Goal: Register for event/course

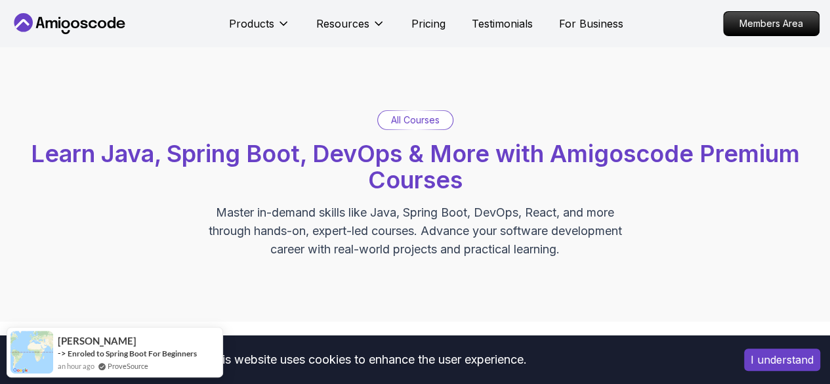
click at [495, 92] on div "All Courses Learn Java, Spring Boot, DevOps & More with Amigoscode Premium Cour…" at bounding box center [415, 184] width 830 height 274
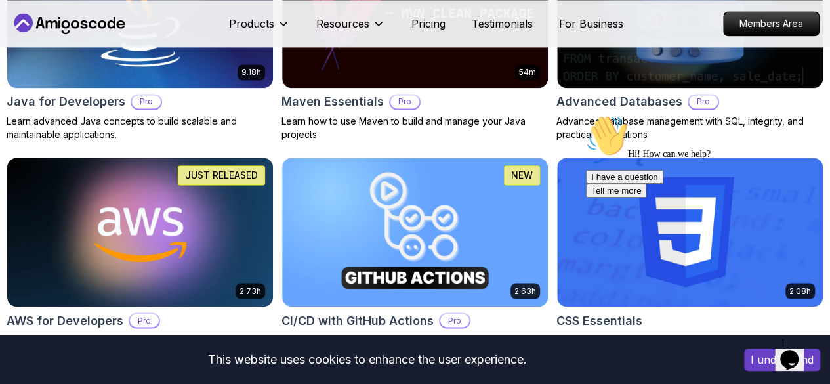
scroll to position [968, 0]
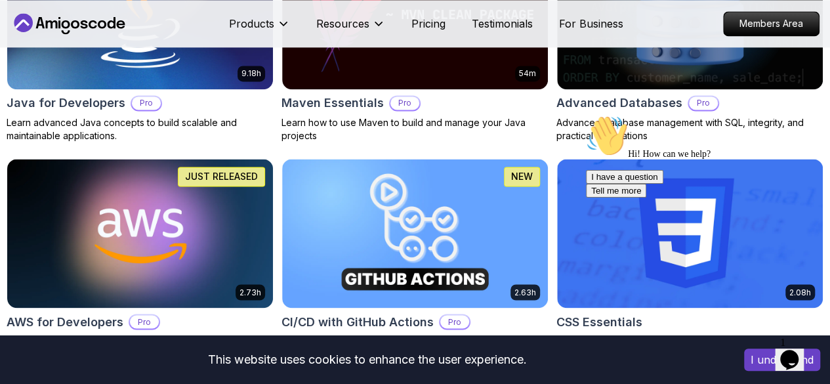
click at [713, 123] on div "Hi! How can we help? I have a question Tell me more" at bounding box center [704, 156] width 236 height 83
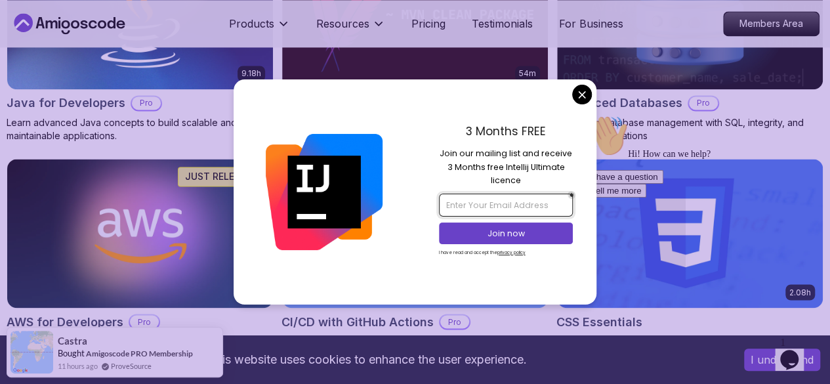
click at [475, 203] on input "email" at bounding box center [506, 204] width 134 height 22
type input "r"
type input "engabdirahmanbk@gmail.com"
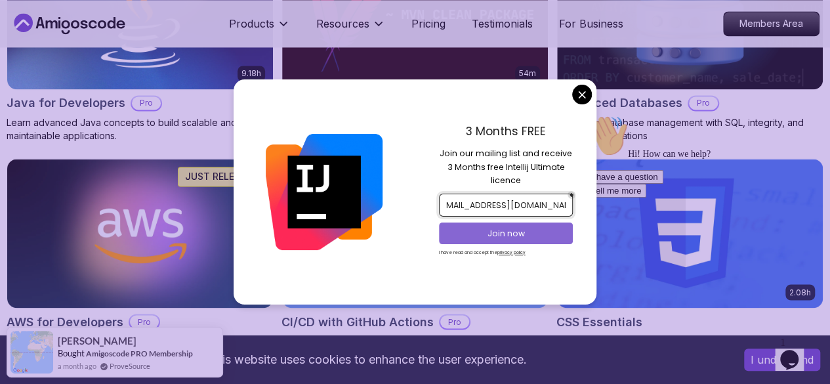
click at [499, 231] on p "Join now" at bounding box center [505, 234] width 109 height 12
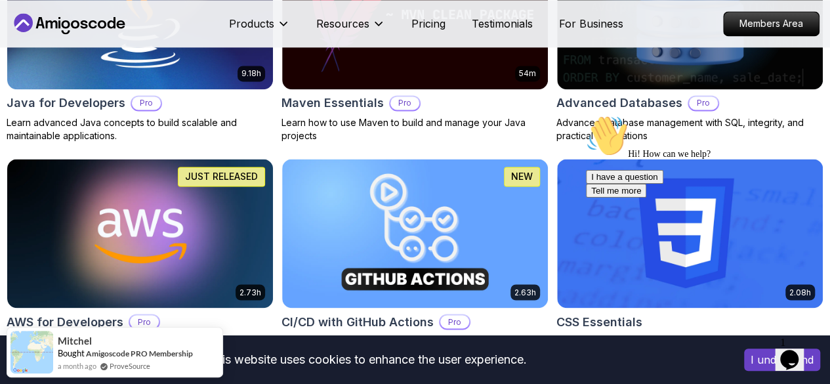
click at [711, 155] on img at bounding box center [689, 233] width 279 height 156
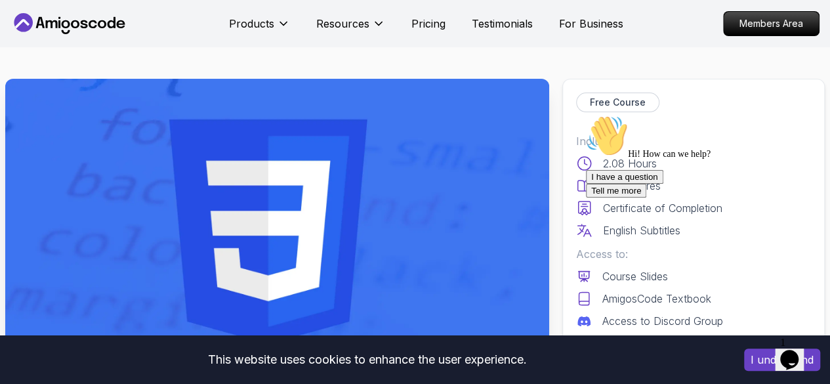
click at [697, 127] on div "Hi! How can we help? I have a question Tell me more" at bounding box center [704, 156] width 236 height 83
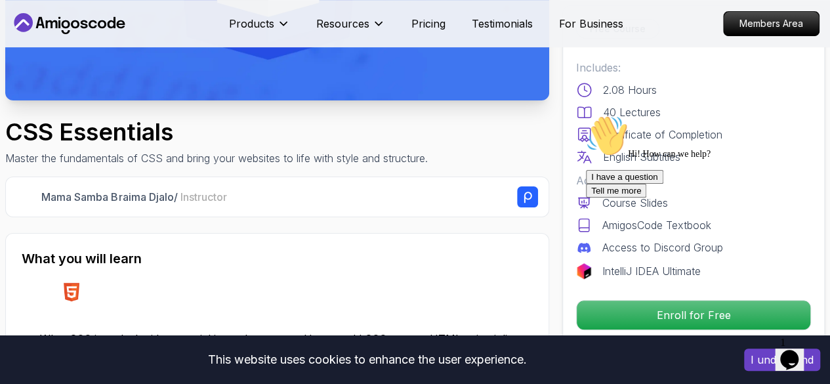
scroll to position [285, 0]
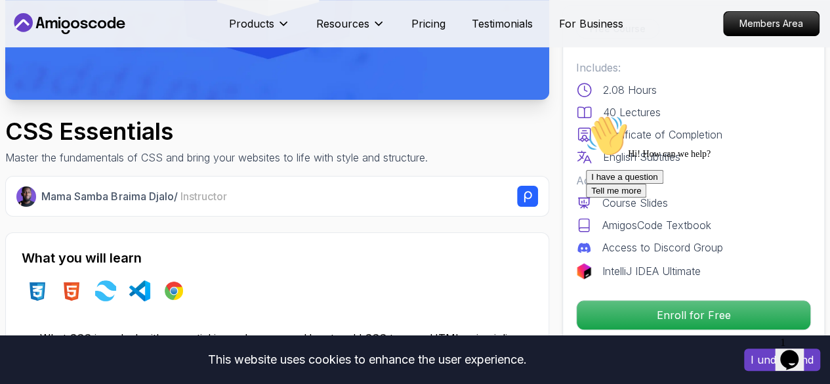
click at [621, 197] on div "Hi! How can we help? I have a question Tell me more" at bounding box center [704, 156] width 236 height 83
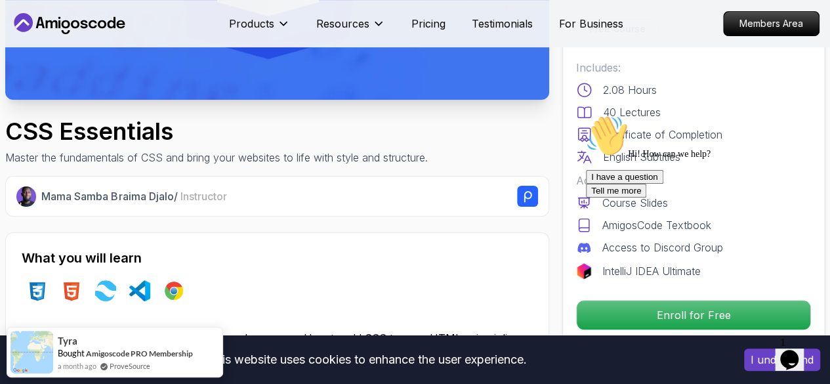
drag, startPoint x: 606, startPoint y: 315, endPoint x: 1071, endPoint y: 375, distance: 468.8
click at [606, 197] on div "I have a question Tell me more" at bounding box center [704, 184] width 236 height 28
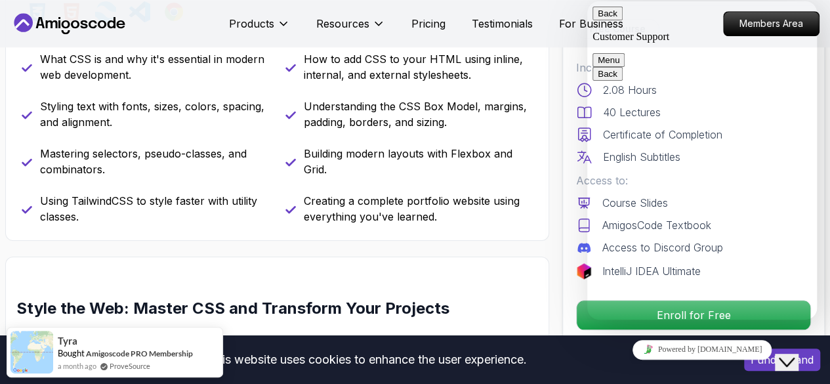
scroll to position [568, 0]
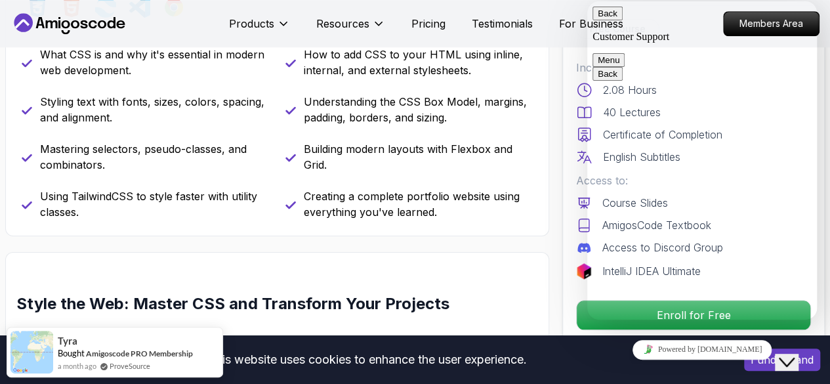
click at [794, 353] on button "Close Chat This icon closes the chat window." at bounding box center [786, 361] width 24 height 17
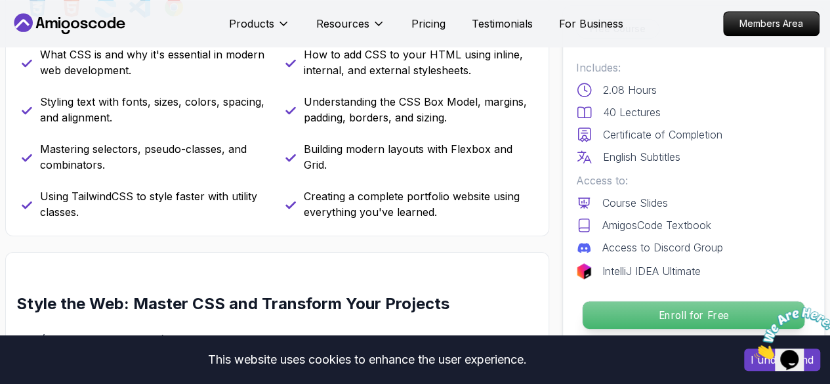
click at [670, 309] on p "Enroll for Free" at bounding box center [693, 315] width 222 height 28
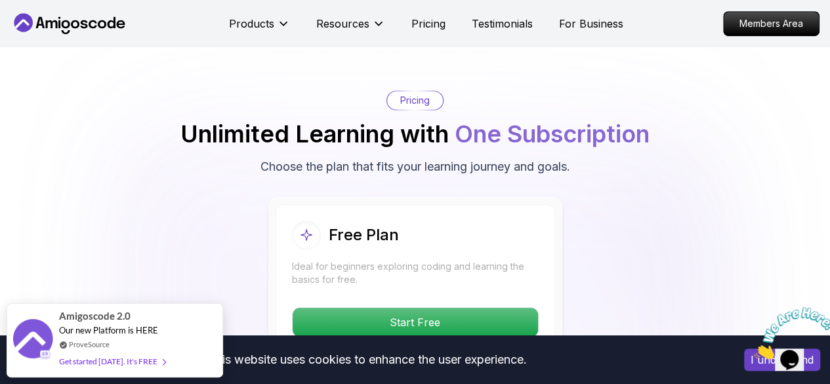
scroll to position [2945, 0]
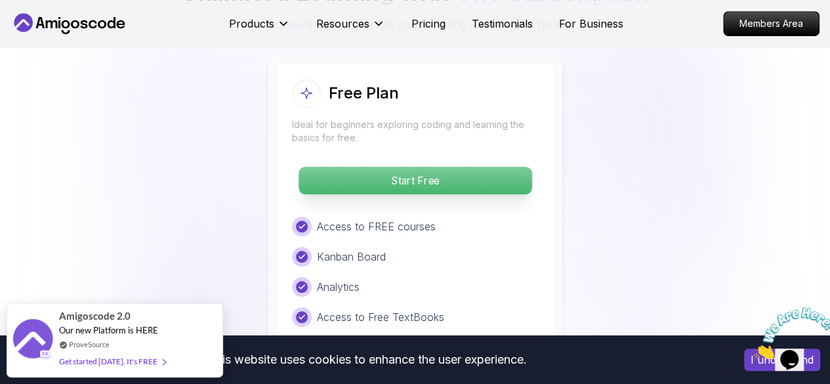
click at [398, 176] on p "Start Free" at bounding box center [414, 181] width 233 height 28
click at [407, 169] on p "Start Free" at bounding box center [414, 181] width 233 height 28
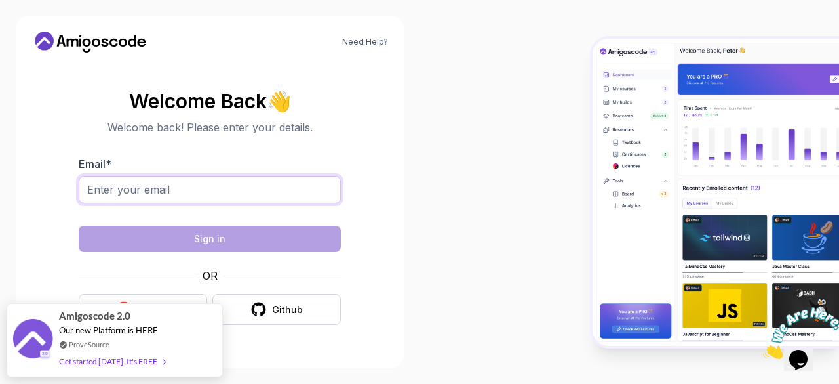
click at [191, 188] on input "Email *" at bounding box center [210, 190] width 262 height 28
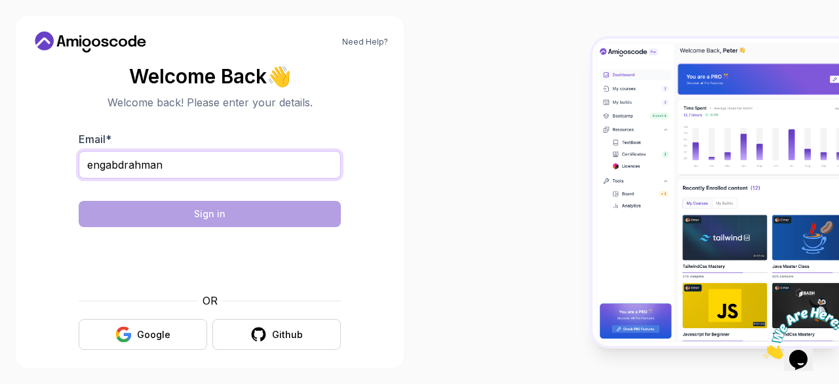
click at [125, 166] on input "engabdrahman" at bounding box center [210, 165] width 262 height 28
click at [171, 166] on input "engabdirahman" at bounding box center [210, 165] width 262 height 28
type input "engabdirahmanbk@gmail.com"
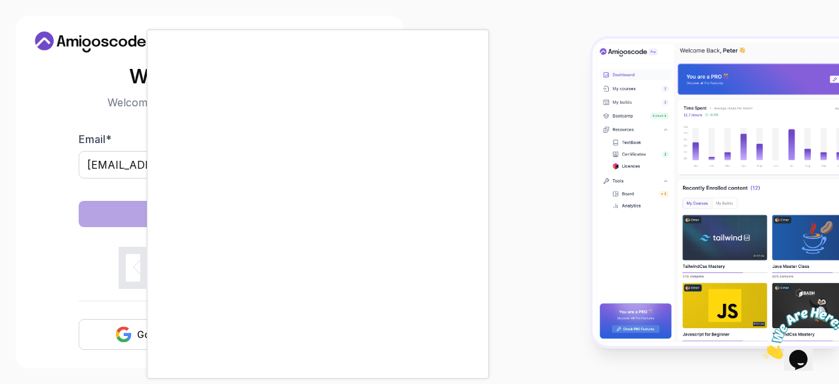
click at [506, 190] on div at bounding box center [419, 192] width 839 height 384
click at [525, 172] on div at bounding box center [419, 192] width 839 height 384
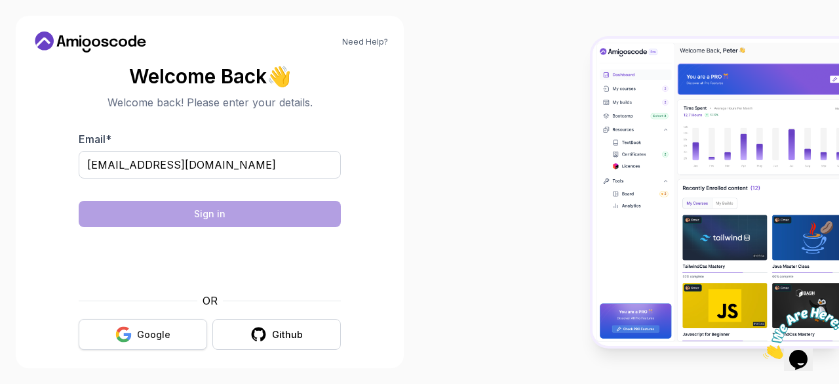
click at [157, 328] on div "Google" at bounding box center [153, 334] width 33 height 13
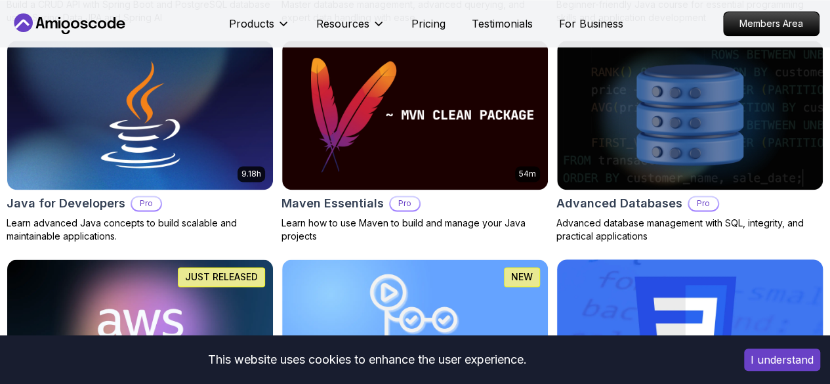
click at [708, 255] on img at bounding box center [689, 333] width 279 height 156
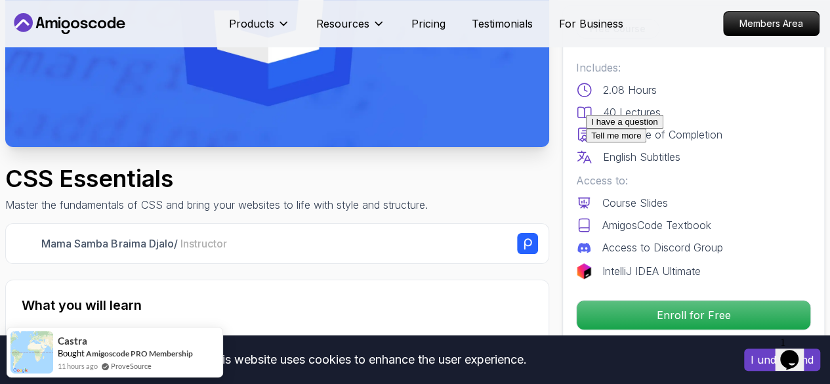
scroll to position [239, 0]
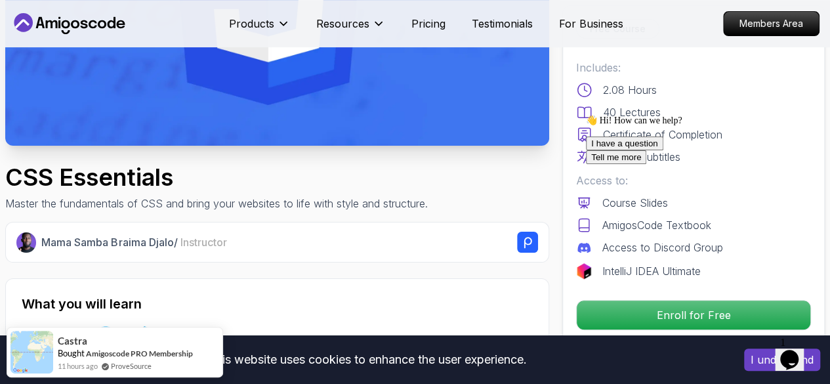
click at [618, 164] on div "I have a question Tell me more" at bounding box center [704, 150] width 236 height 28
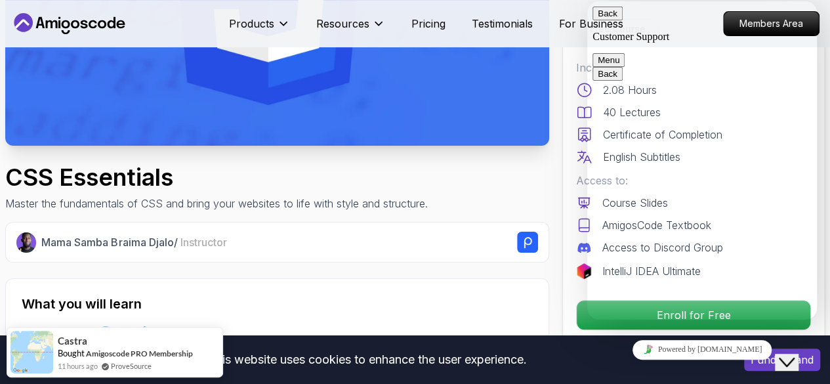
click at [785, 354] on div "Close Chat This icon closes the chat window." at bounding box center [786, 362] width 16 height 16
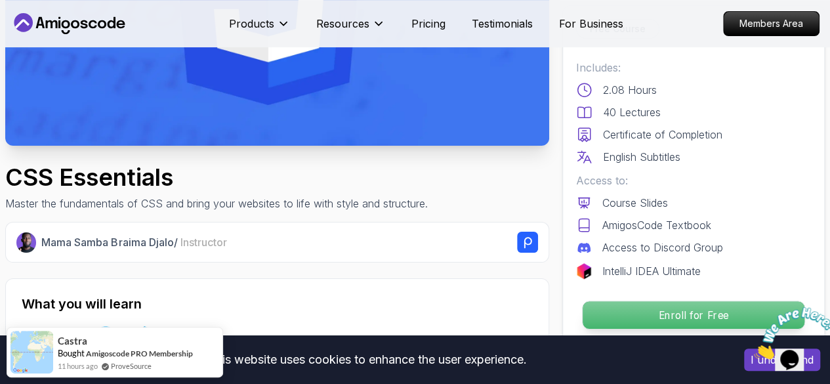
click at [686, 314] on p "Enroll for Free" at bounding box center [693, 315] width 222 height 28
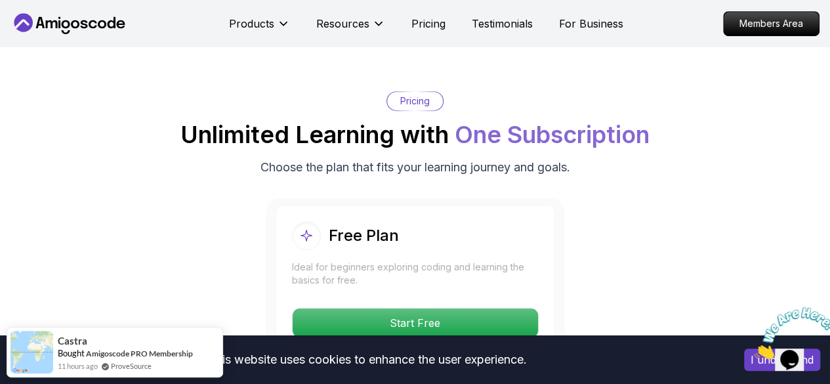
scroll to position [2803, 0]
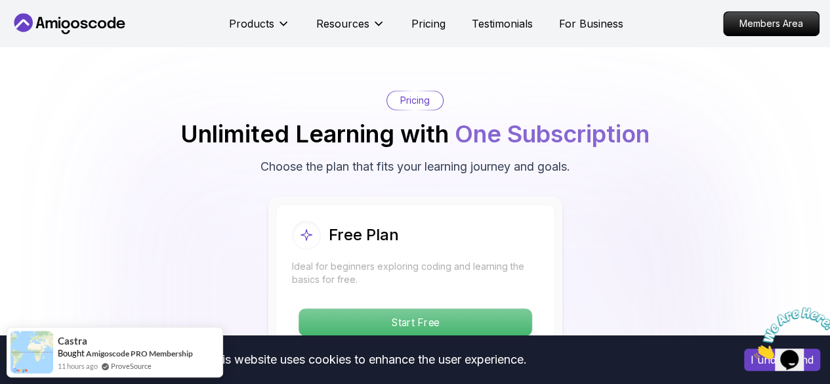
click at [375, 313] on p "Start Free" at bounding box center [414, 322] width 233 height 28
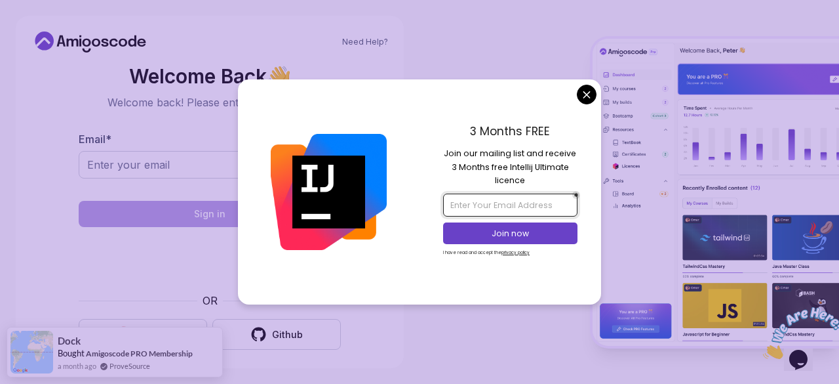
click at [477, 210] on input "email" at bounding box center [510, 204] width 134 height 22
click at [595, 89] on body "Need Help? Welcome Back 👋 Welcome back! Please enter your details. Email * Sign…" at bounding box center [419, 192] width 839 height 384
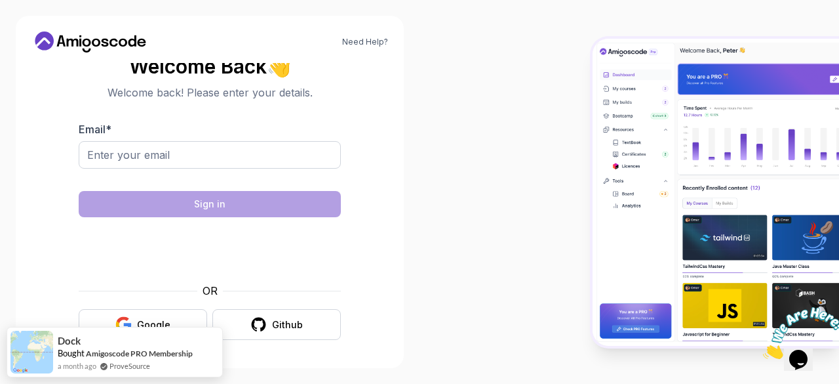
scroll to position [9, 0]
click at [125, 317] on icon "button" at bounding box center [123, 320] width 12 height 7
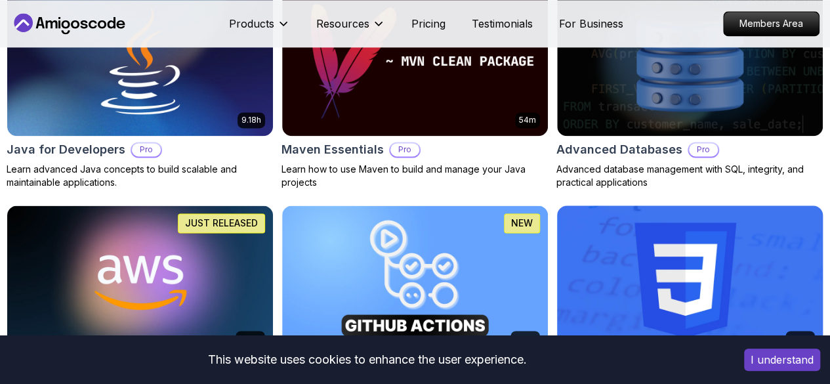
scroll to position [921, 0]
click at [669, 201] on img at bounding box center [689, 279] width 279 height 156
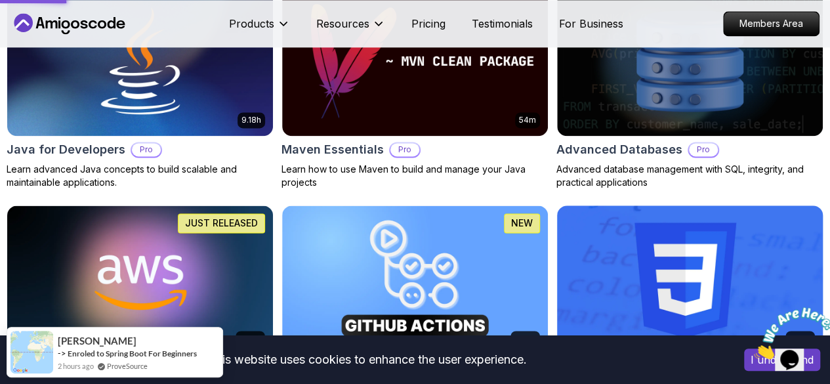
scroll to position [0, 0]
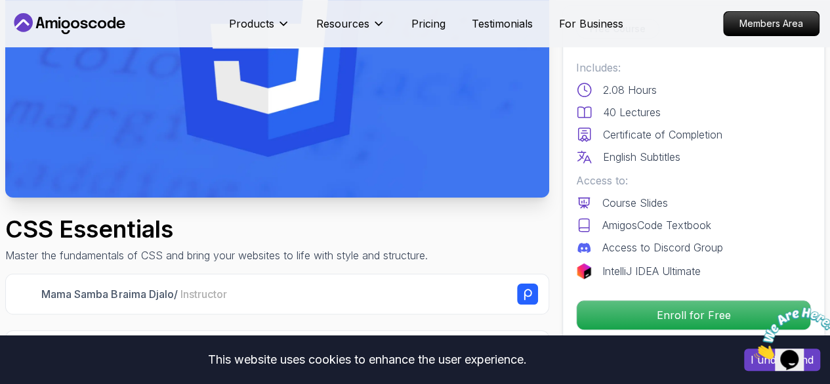
scroll to position [188, 0]
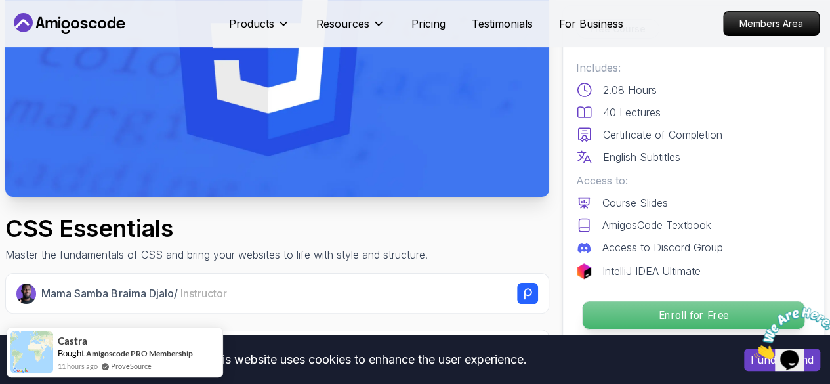
click at [589, 312] on p "Enroll for Free" at bounding box center [693, 315] width 222 height 28
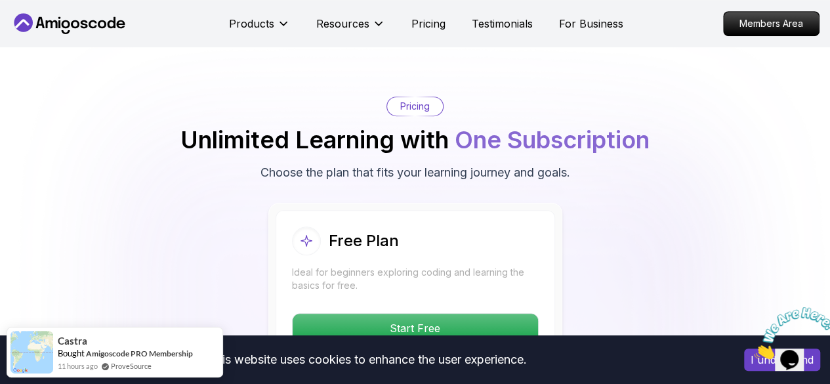
scroll to position [2803, 0]
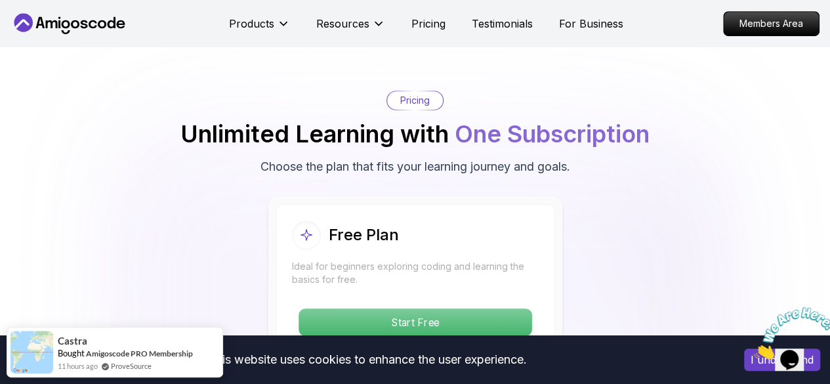
click at [441, 309] on p "Start Free" at bounding box center [414, 322] width 233 height 28
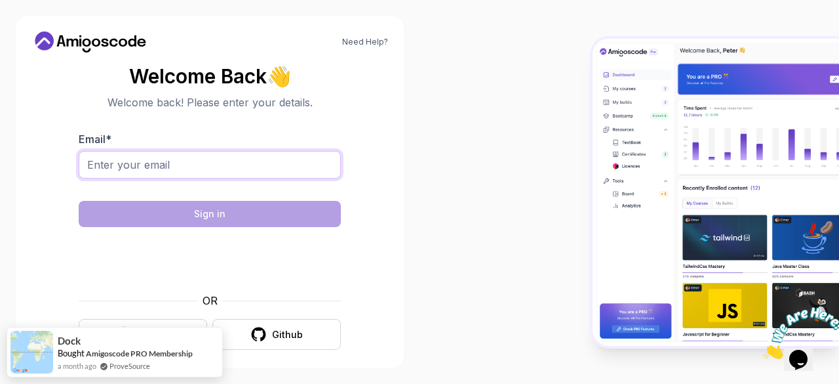
click at [157, 165] on input "Email *" at bounding box center [210, 165] width 262 height 28
type input "engabdirahmanbk@gmail.com"
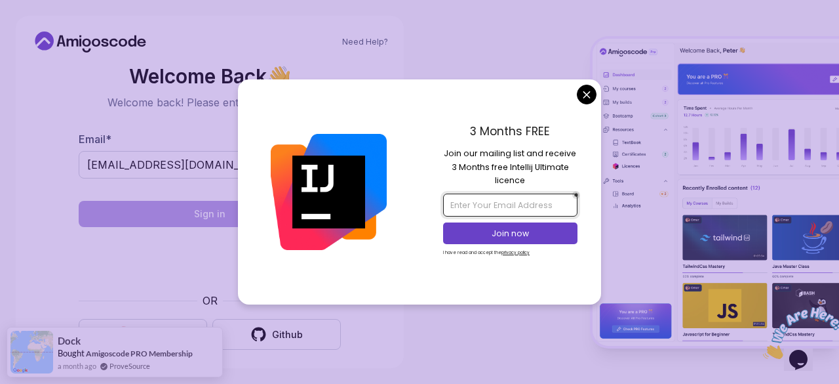
click at [464, 204] on input "email" at bounding box center [510, 204] width 134 height 22
type input "engabdirahmanbk@gmail.com"
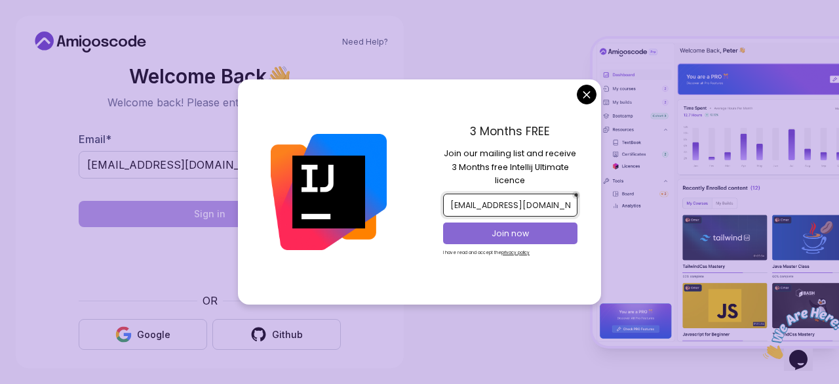
click at [498, 233] on p "Join now" at bounding box center [510, 234] width 109 height 12
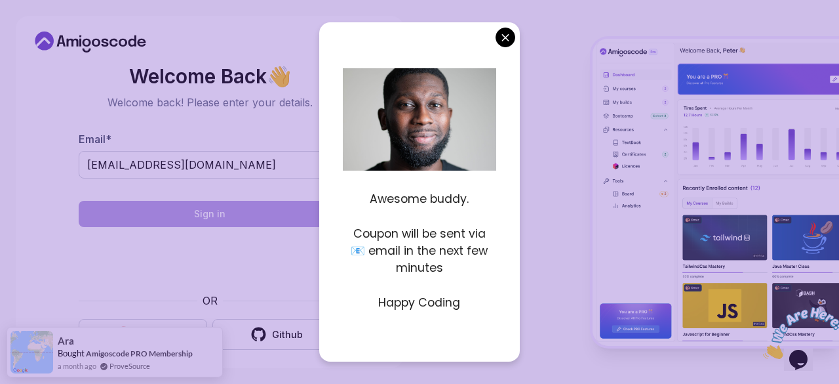
click at [442, 224] on p at bounding box center [419, 216] width 153 height 17
click at [411, 304] on p "Happy Coding" at bounding box center [419, 302] width 153 height 17
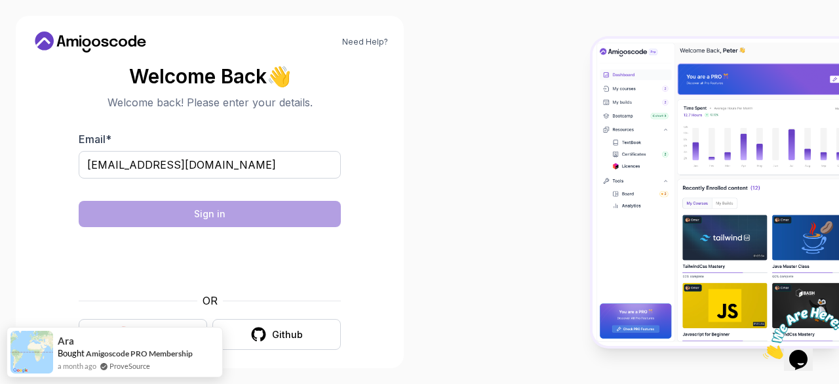
click at [501, 28] on body "Need Help? Welcome Back 👋 Welcome back! Please enter your details. Email * enga…" at bounding box center [419, 192] width 839 height 384
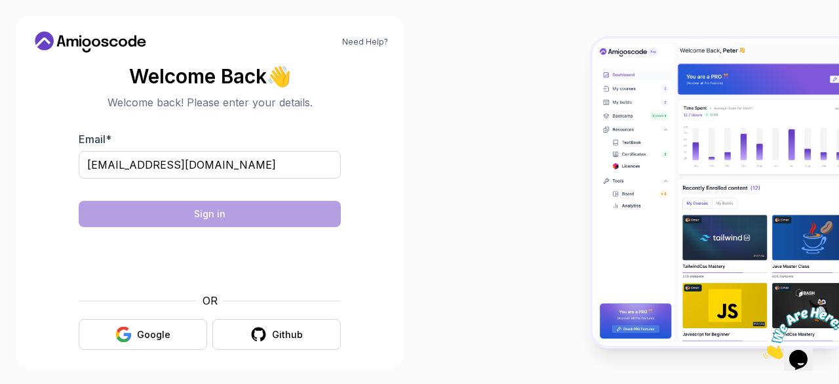
scroll to position [10, 0]
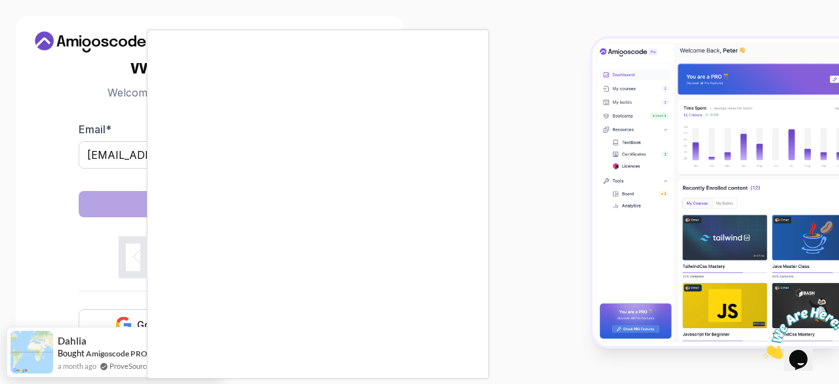
click at [497, 237] on div at bounding box center [419, 192] width 839 height 384
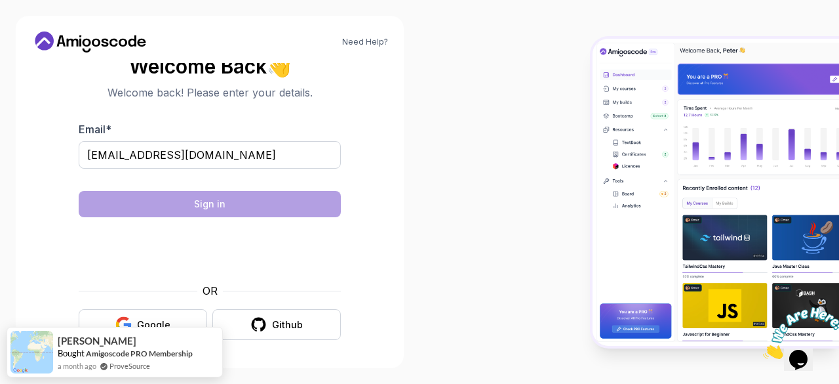
click at [668, 183] on img at bounding box center [716, 192] width 247 height 307
click at [145, 321] on div "Google" at bounding box center [153, 324] width 33 height 13
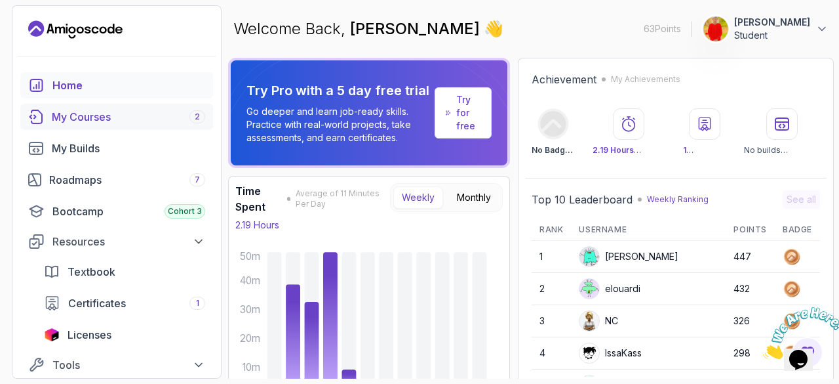
click at [106, 126] on link "My Courses 2" at bounding box center [116, 117] width 193 height 26
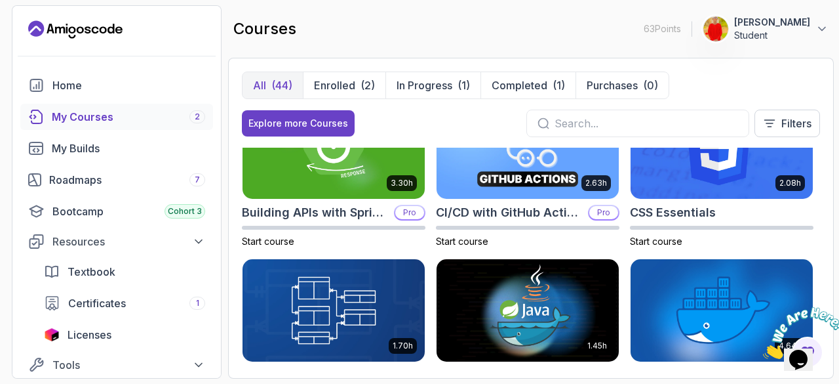
scroll to position [218, 0]
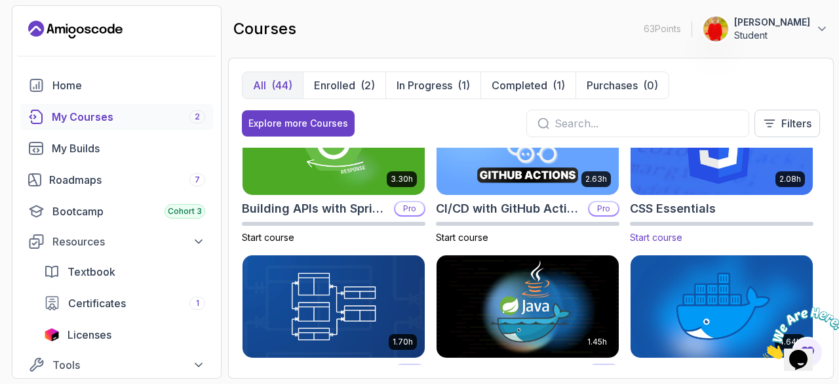
click at [682, 178] on img at bounding box center [721, 143] width 191 height 107
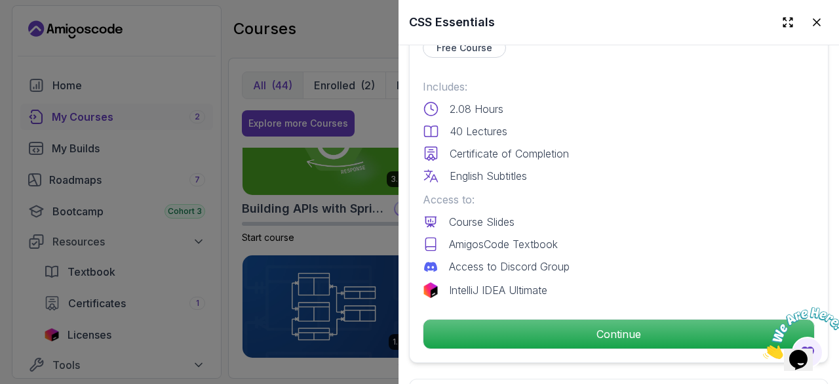
scroll to position [332, 0]
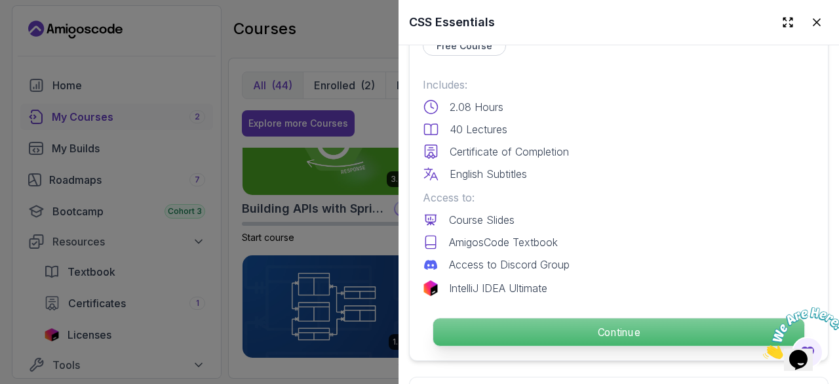
click at [504, 320] on p "Continue" at bounding box center [618, 332] width 371 height 28
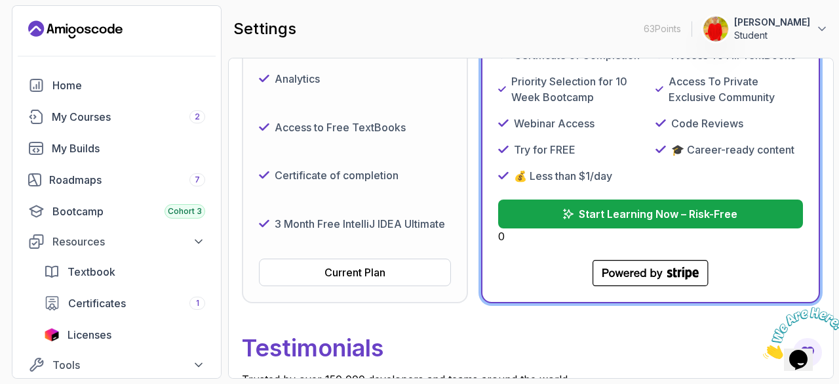
scroll to position [372, 0]
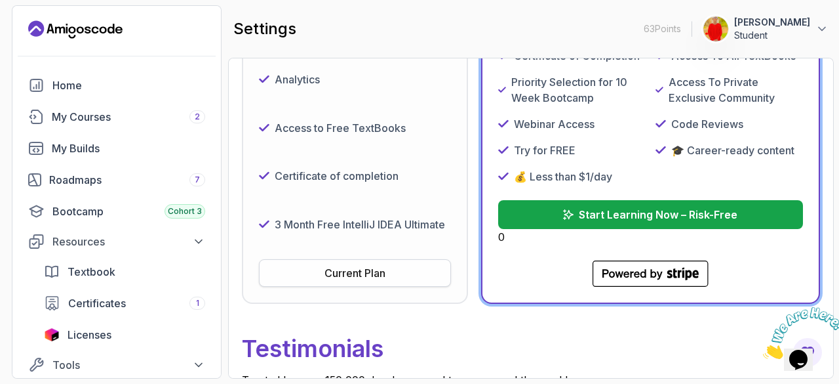
click at [359, 265] on div "Current Plan" at bounding box center [355, 273] width 61 height 16
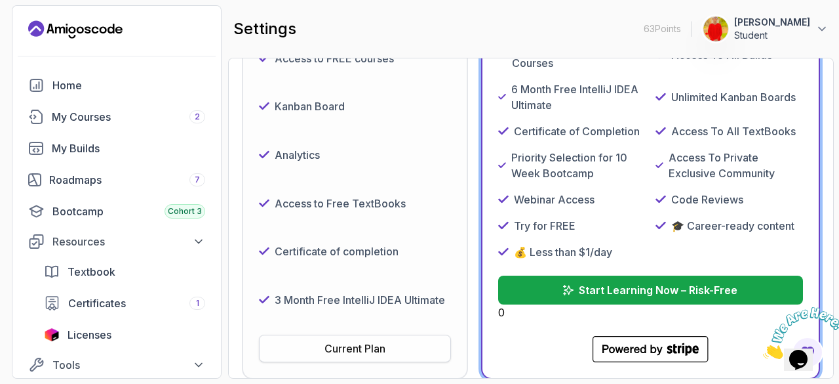
scroll to position [0, 0]
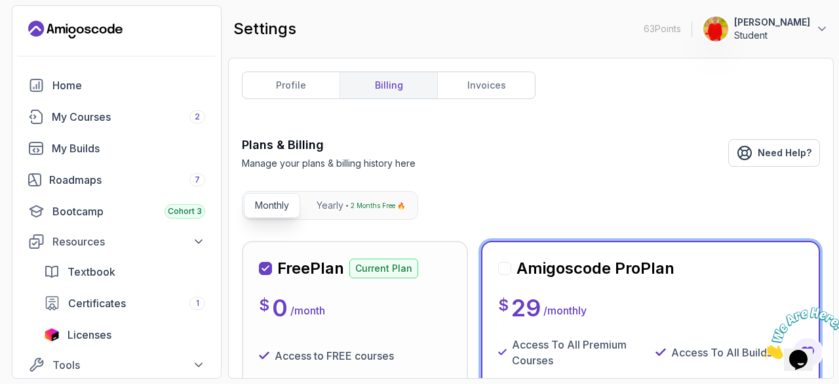
click at [792, 23] on p "abdirahman ali" at bounding box center [772, 22] width 76 height 13
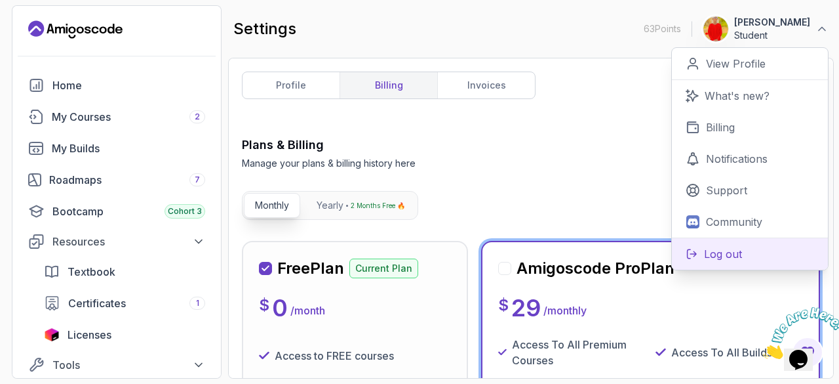
click at [705, 257] on p "Log out" at bounding box center [723, 254] width 38 height 16
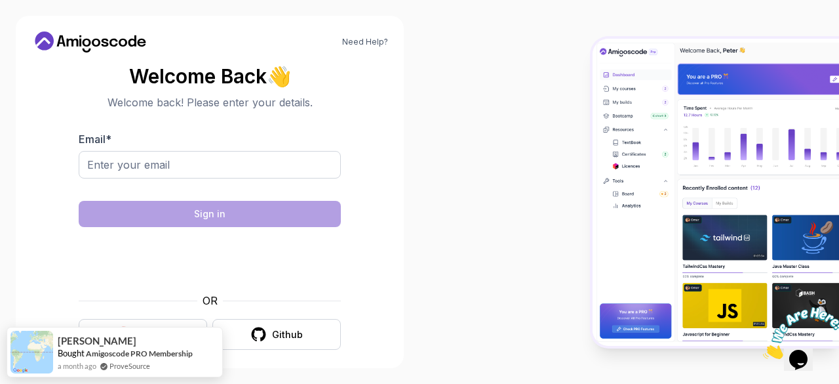
scroll to position [10, 0]
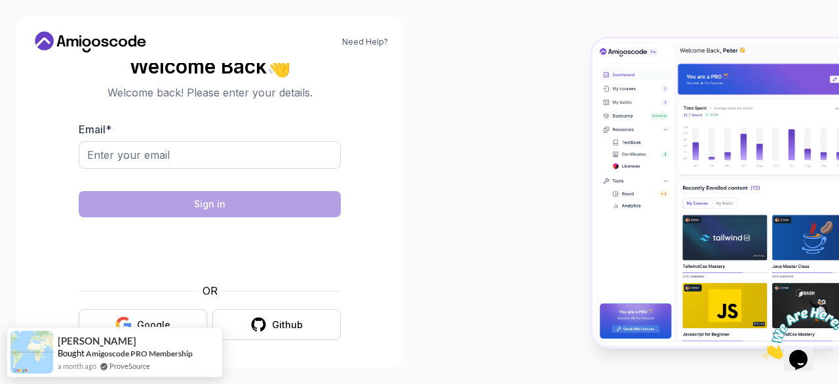
click at [139, 318] on div "Google" at bounding box center [153, 324] width 33 height 13
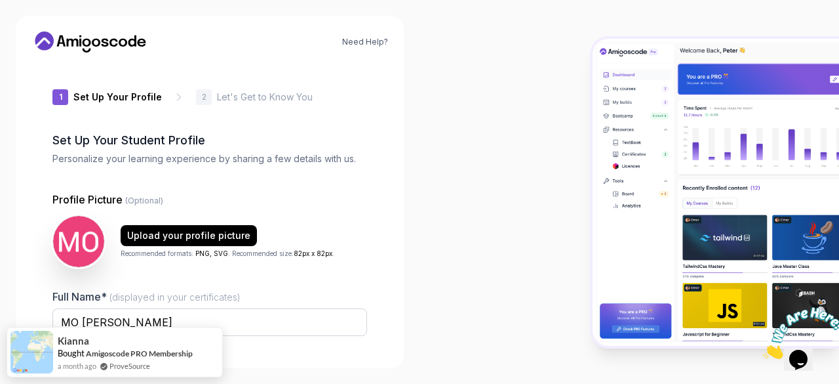
type input "zippycobraec807"
click at [145, 292] on span "(displayed in your certificates)" at bounding box center [175, 296] width 131 height 11
click at [145, 308] on input "MO [PERSON_NAME]" at bounding box center [209, 322] width 315 height 28
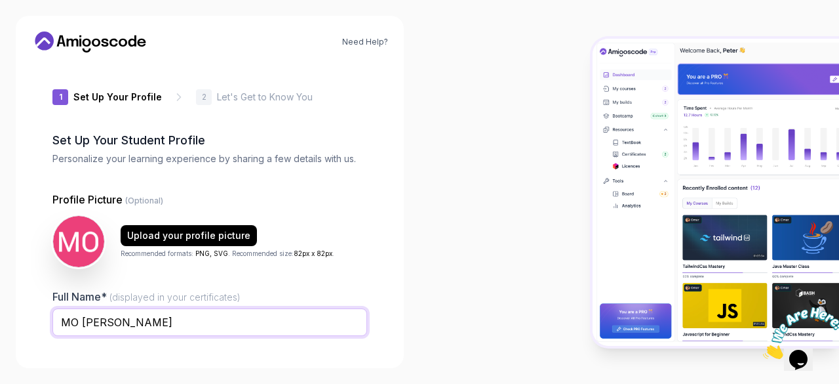
click at [121, 316] on input "MO [PERSON_NAME]" at bounding box center [209, 322] width 315 height 28
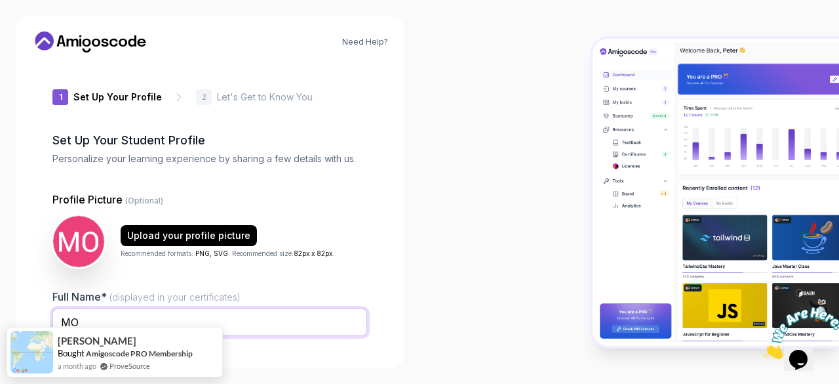
type input "M"
type input "[PERSON_NAME] [PERSON_NAME]"
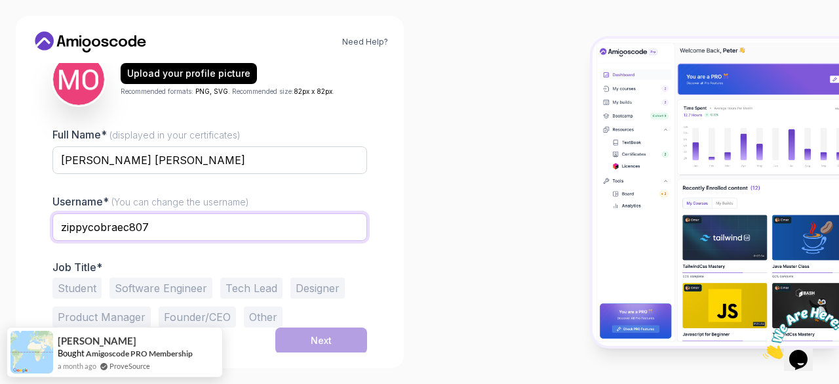
click at [166, 226] on input "zippycobraec807" at bounding box center [209, 227] width 315 height 28
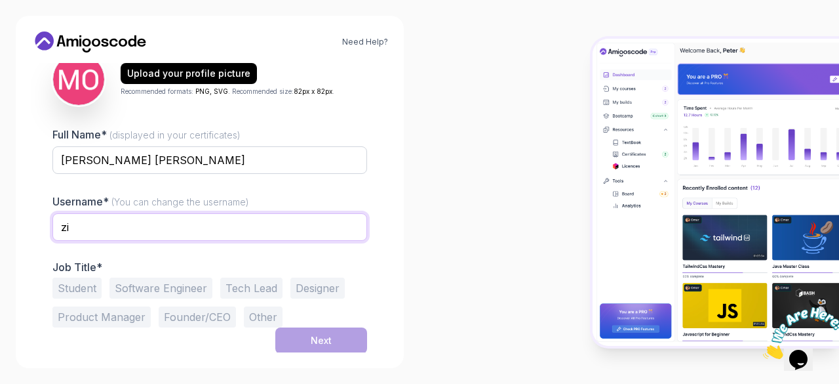
type input "z"
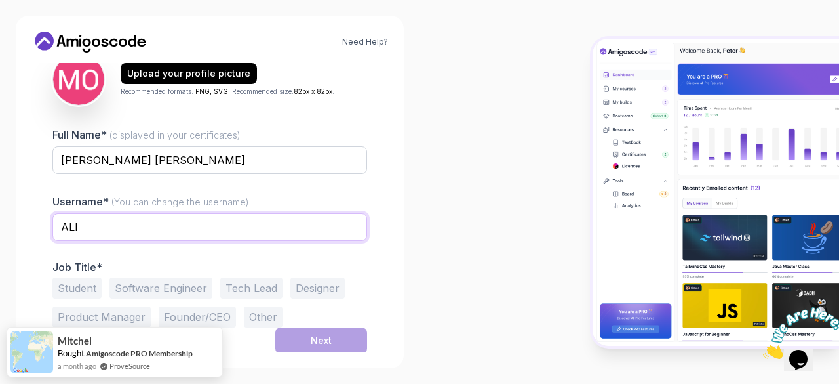
type input "ALI"
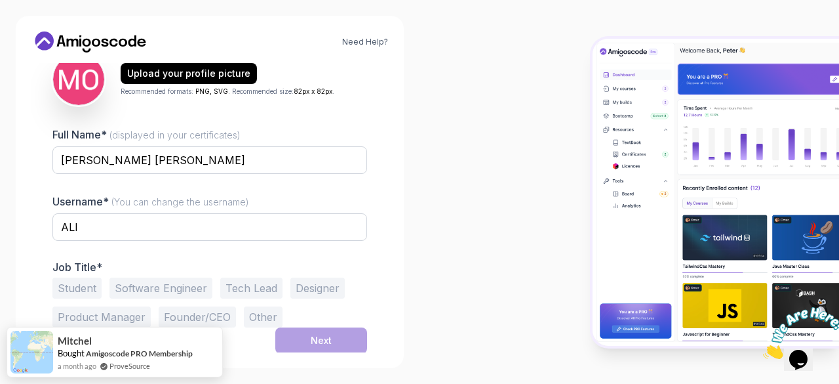
click at [77, 282] on button "Student" at bounding box center [76, 287] width 49 height 21
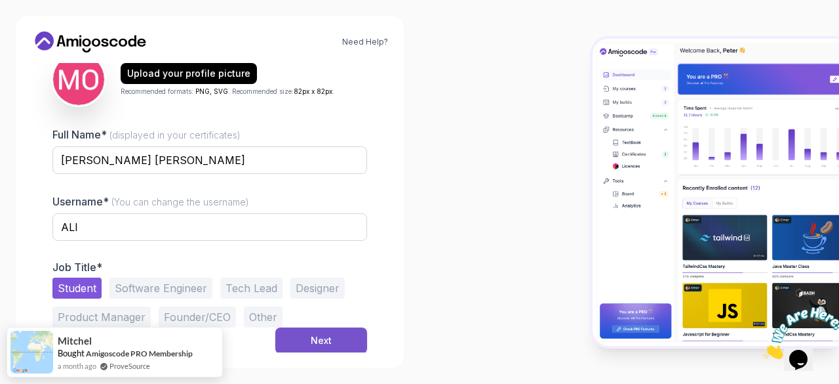
click at [312, 340] on div "Next" at bounding box center [321, 340] width 21 height 13
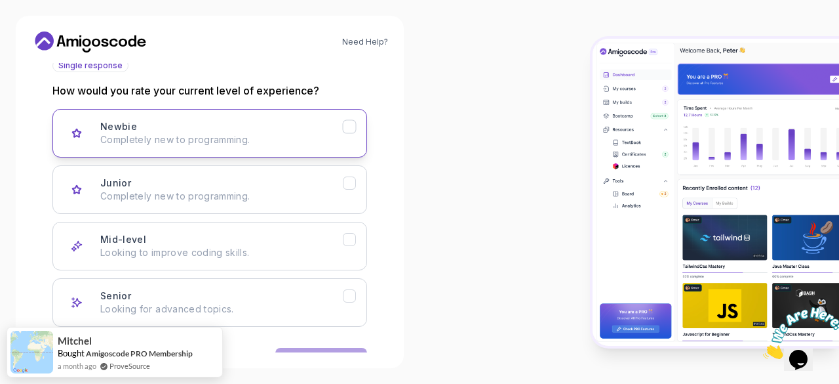
click at [355, 125] on icon "Newbie" at bounding box center [350, 127] width 12 height 12
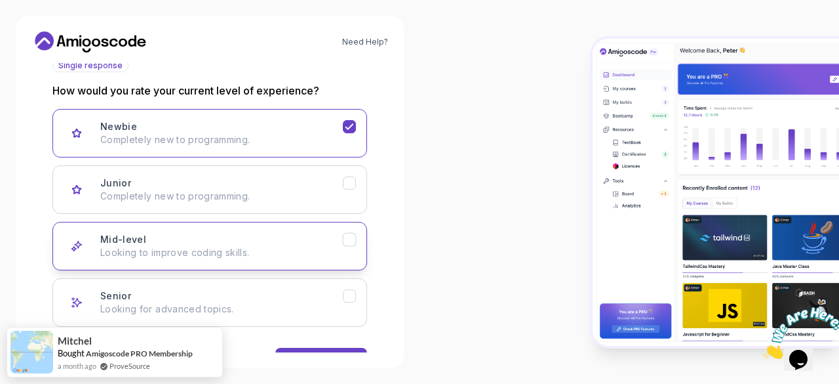
scroll to position [203, 0]
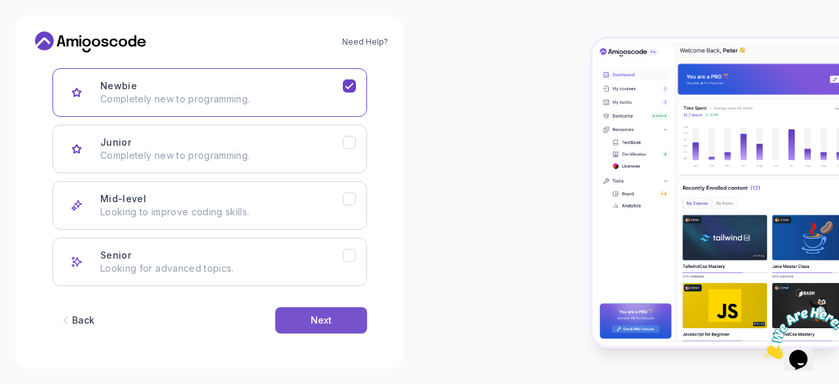
click at [317, 319] on div "Next" at bounding box center [321, 319] width 21 height 13
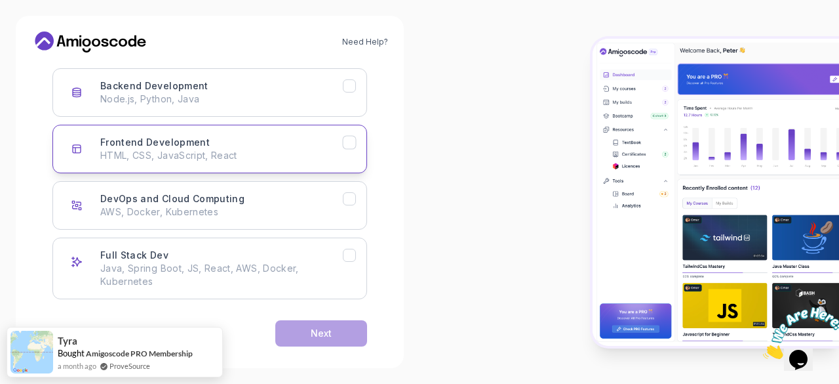
click at [232, 157] on p "HTML, CSS, JavaScript, React" at bounding box center [221, 155] width 243 height 13
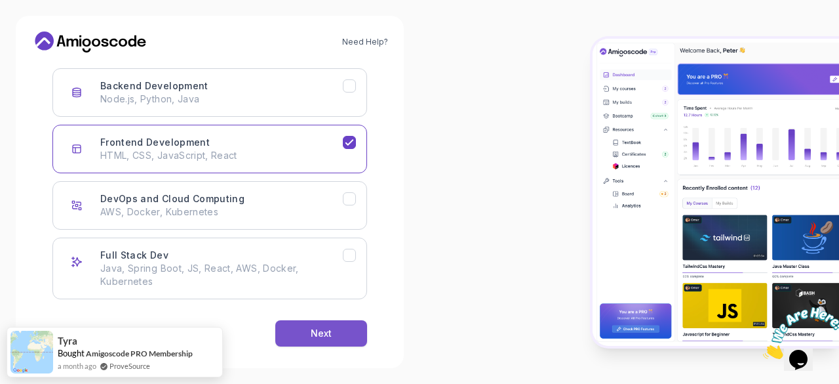
click at [296, 327] on button "Next" at bounding box center [321, 333] width 92 height 26
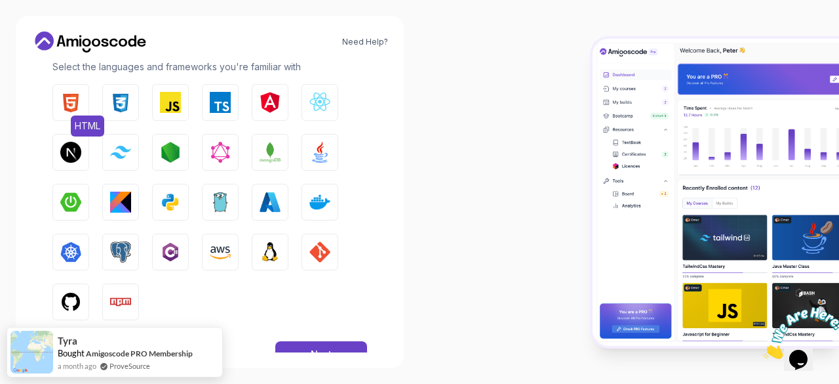
click at [77, 93] on img "button" at bounding box center [70, 102] width 21 height 21
click at [132, 105] on button "CSS" at bounding box center [120, 102] width 37 height 37
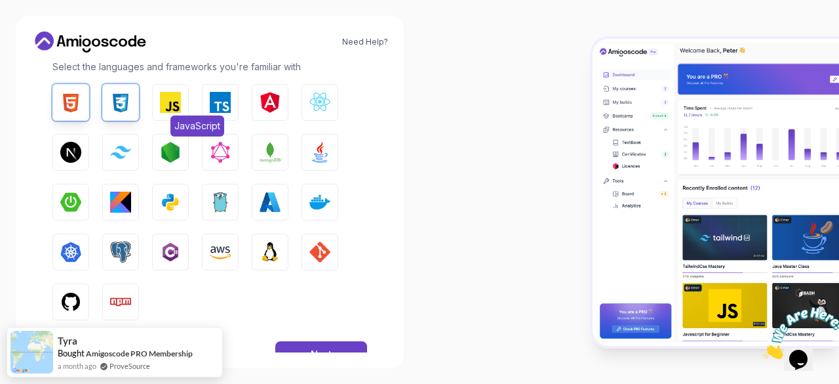
click at [173, 108] on img "button" at bounding box center [170, 102] width 21 height 21
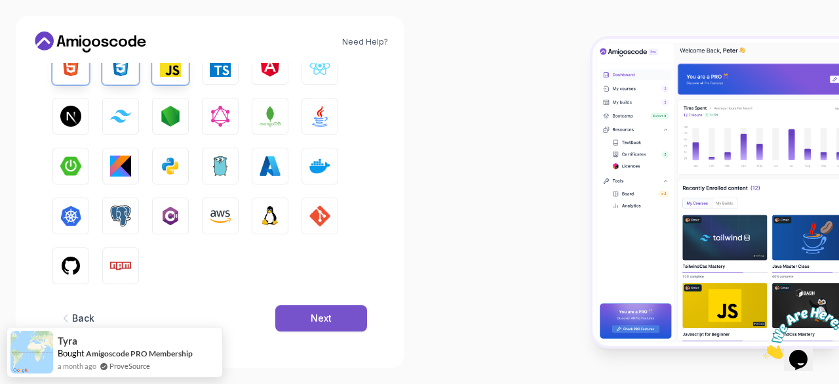
click at [308, 321] on button "Next" at bounding box center [321, 318] width 92 height 26
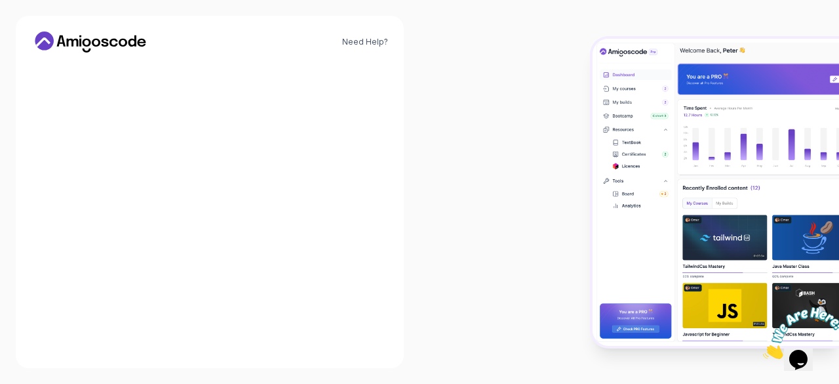
scroll to position [211, 0]
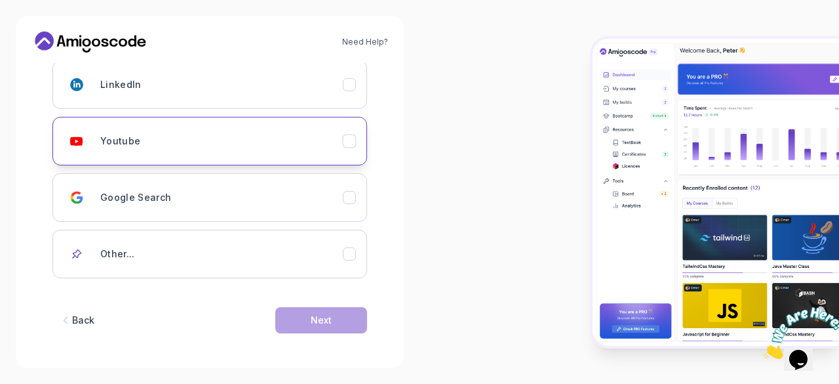
click at [240, 157] on button "Youtube" at bounding box center [209, 141] width 315 height 49
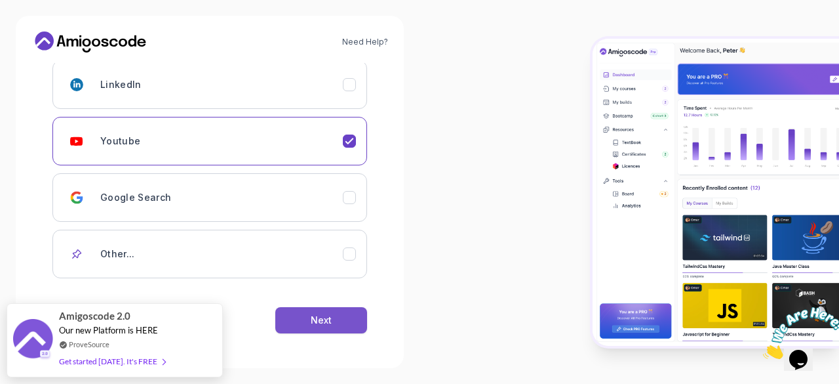
click at [323, 307] on button "Next" at bounding box center [321, 320] width 92 height 26
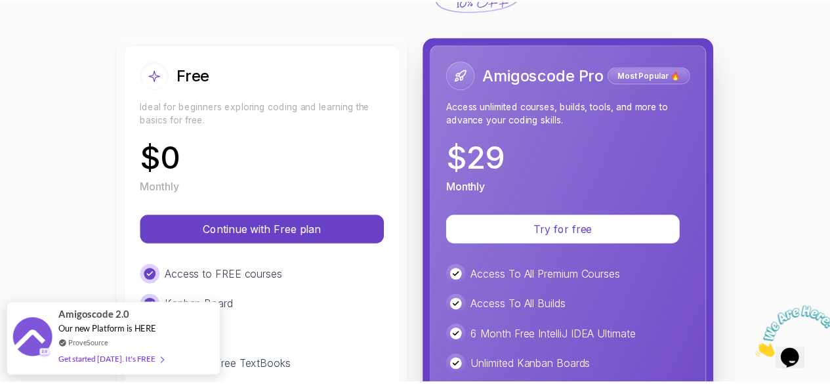
scroll to position [172, 0]
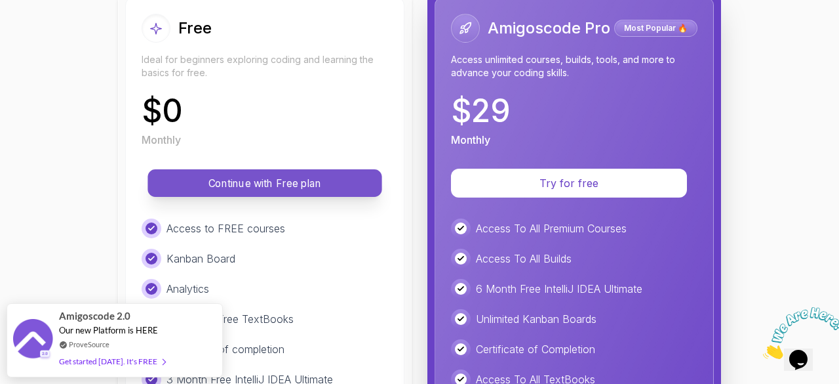
click at [253, 187] on p "Continue with Free plan" at bounding box center [265, 183] width 205 height 15
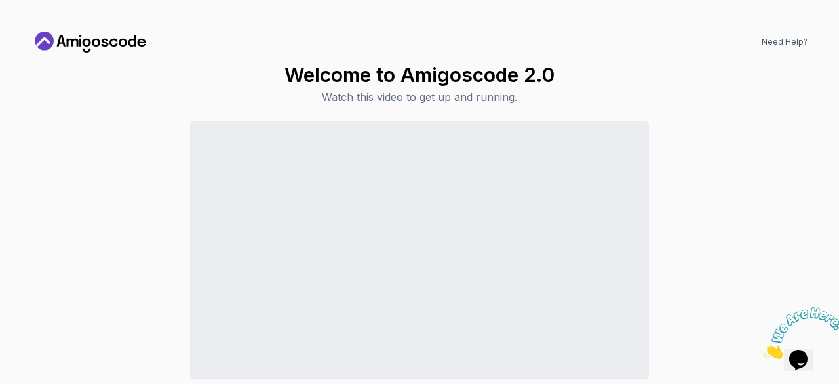
click at [80, 38] on icon at bounding box center [90, 41] width 118 height 21
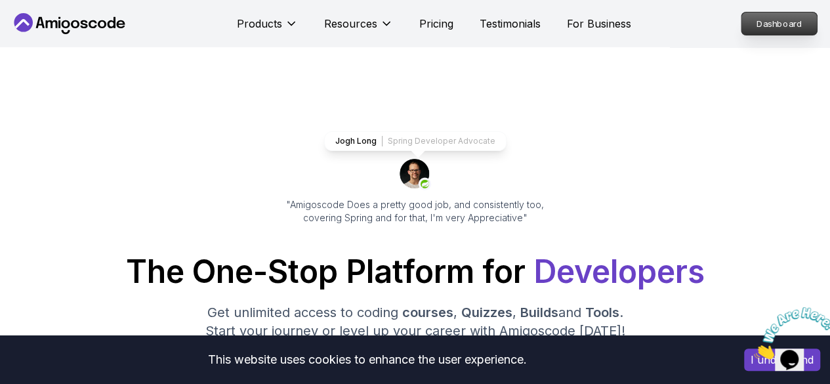
click at [754, 22] on p "Dashboard" at bounding box center [778, 23] width 75 height 22
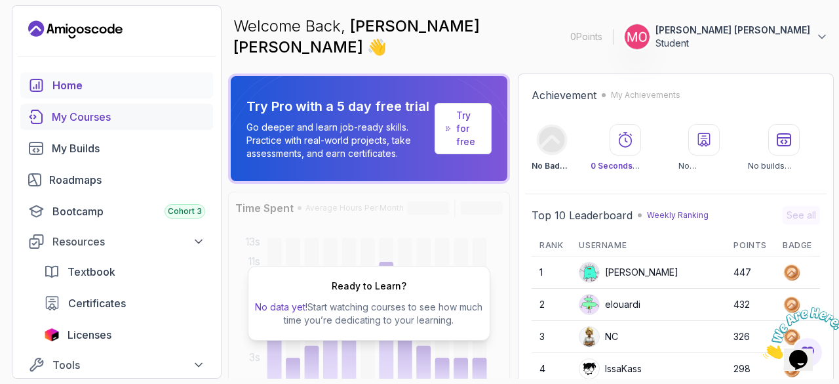
click at [106, 121] on div "My Courses" at bounding box center [128, 117] width 153 height 16
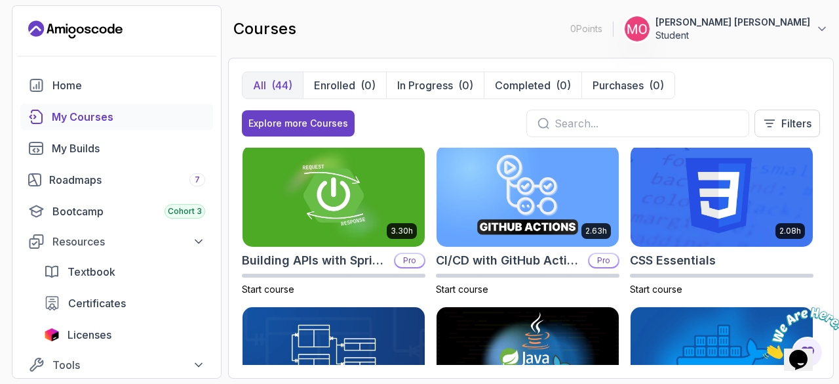
scroll to position [167, 0]
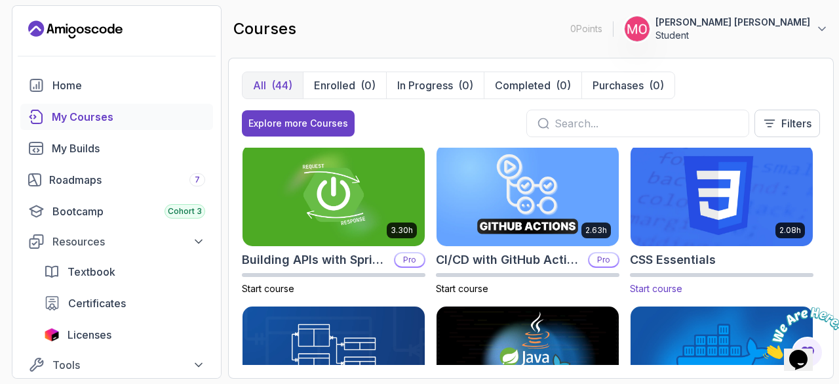
click at [718, 188] on img at bounding box center [721, 195] width 191 height 107
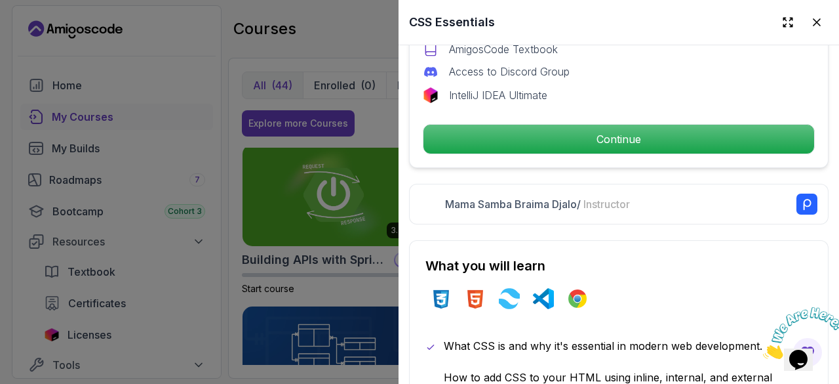
scroll to position [529, 0]
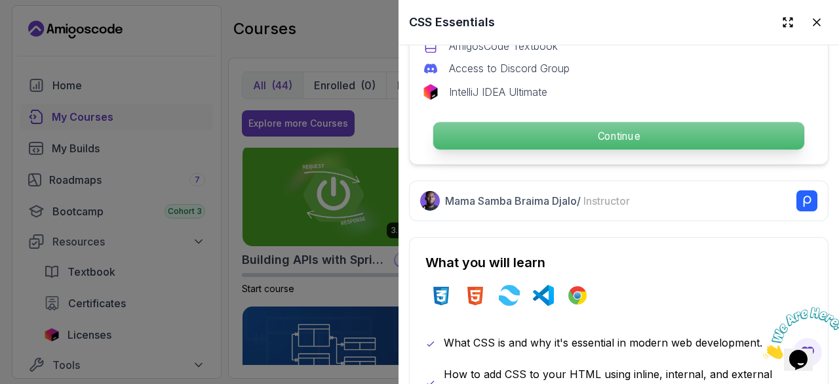
click at [527, 124] on p "Continue" at bounding box center [618, 136] width 371 height 28
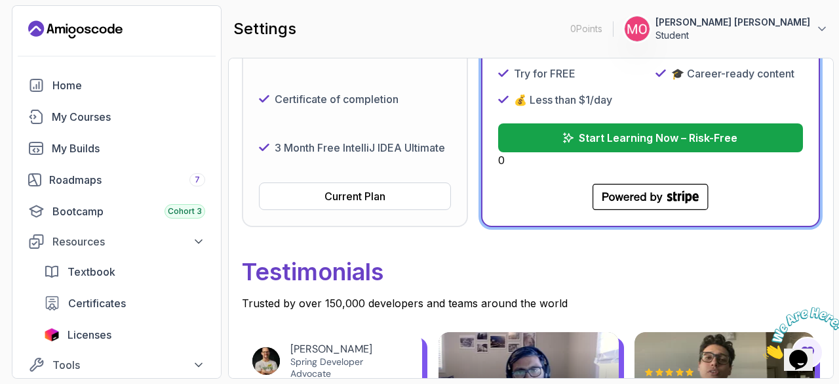
scroll to position [447, 0]
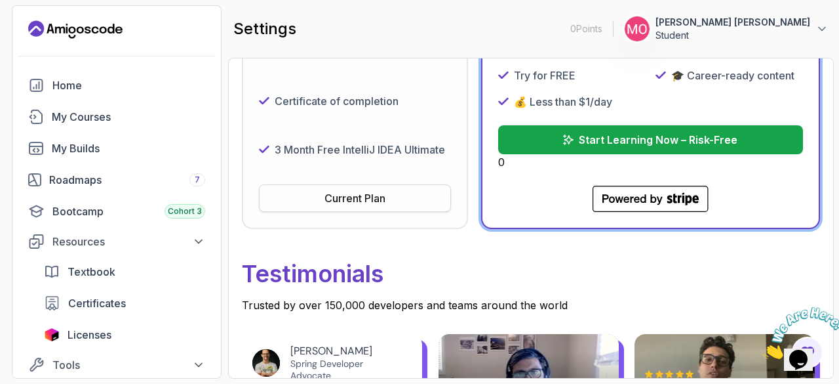
click at [356, 197] on div "Current Plan" at bounding box center [355, 198] width 61 height 16
click at [87, 83] on div "Home" at bounding box center [128, 85] width 153 height 16
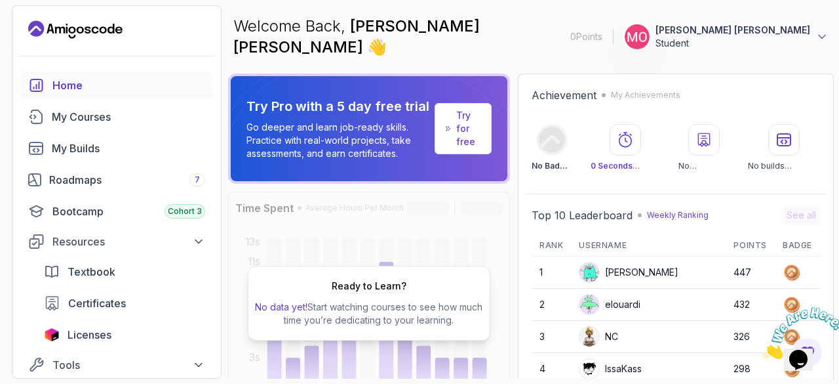
click at [727, 24] on p "Abdirahman Ali Bakal" at bounding box center [733, 30] width 155 height 13
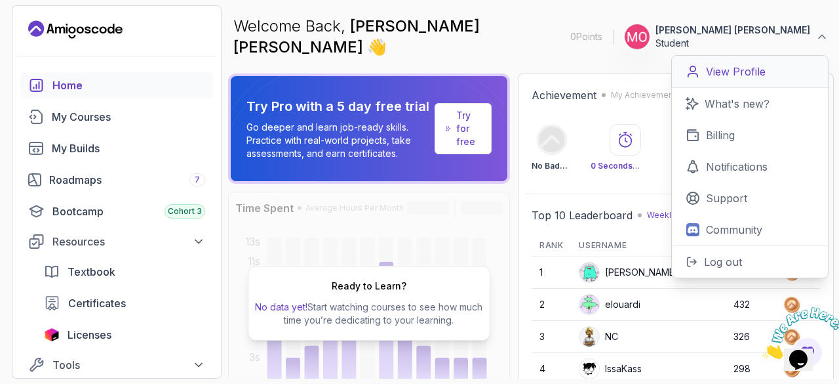
click at [725, 64] on p "View Profile" at bounding box center [736, 72] width 60 height 16
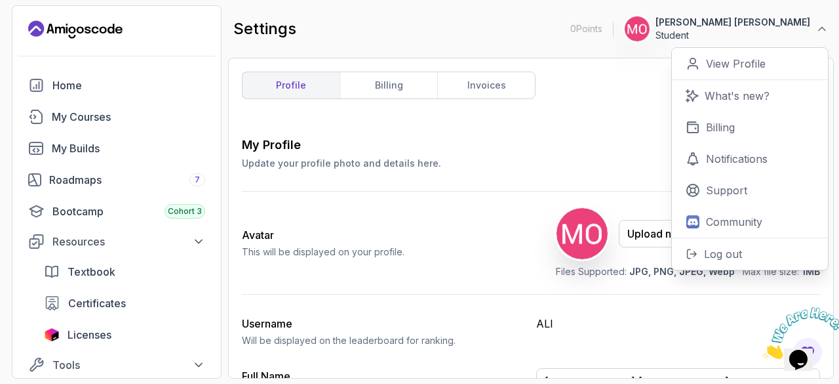
click at [308, 230] on h2 "Avatar" at bounding box center [323, 235] width 163 height 16
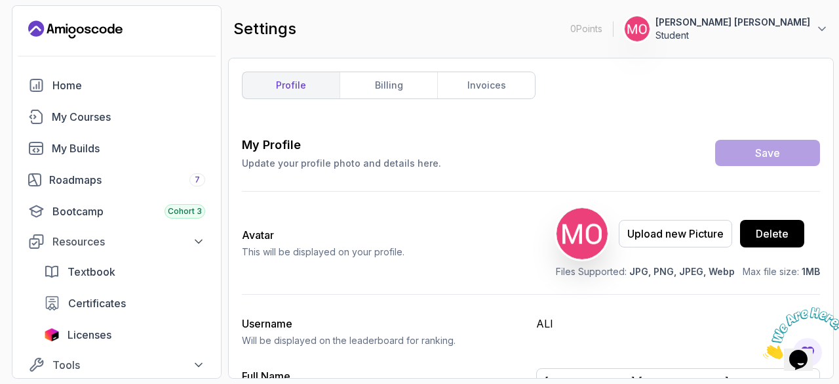
click at [826, 19] on button "Abdirahman Ali Bakal Student" at bounding box center [726, 29] width 205 height 26
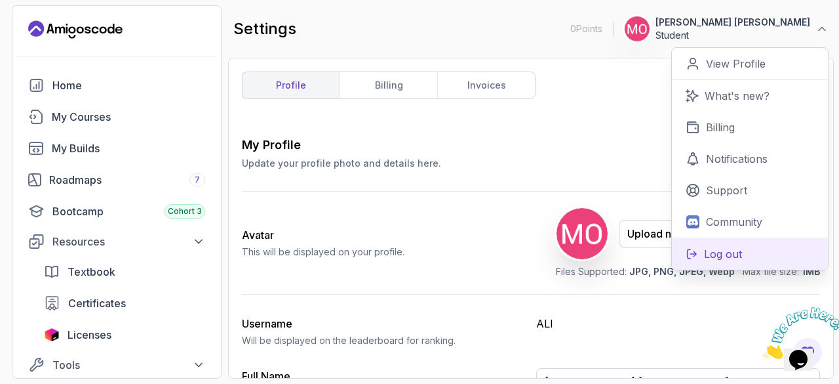
click at [719, 249] on p "Log out" at bounding box center [723, 254] width 38 height 16
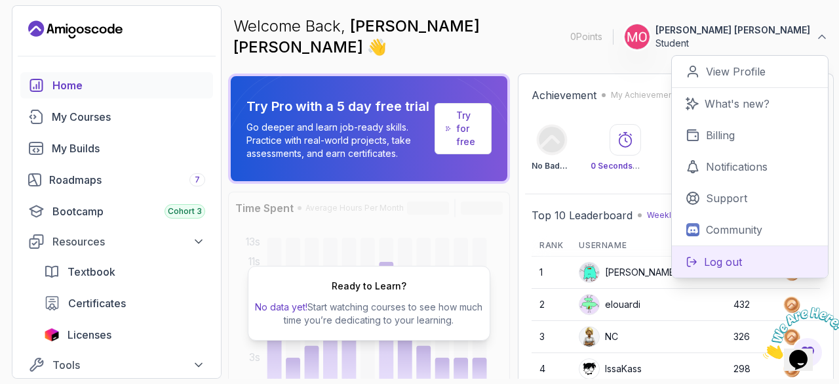
click at [719, 254] on p "Log out" at bounding box center [723, 262] width 38 height 16
click at [711, 258] on p "Log out" at bounding box center [723, 262] width 38 height 16
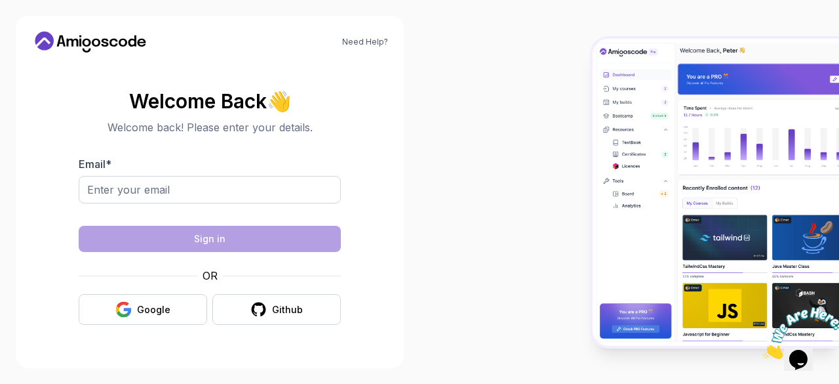
click at [711, 258] on img at bounding box center [716, 192] width 247 height 307
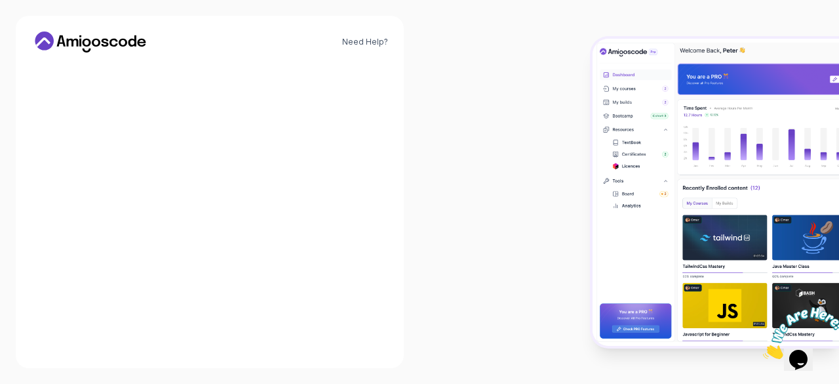
click at [711, 258] on img at bounding box center [716, 192] width 247 height 307
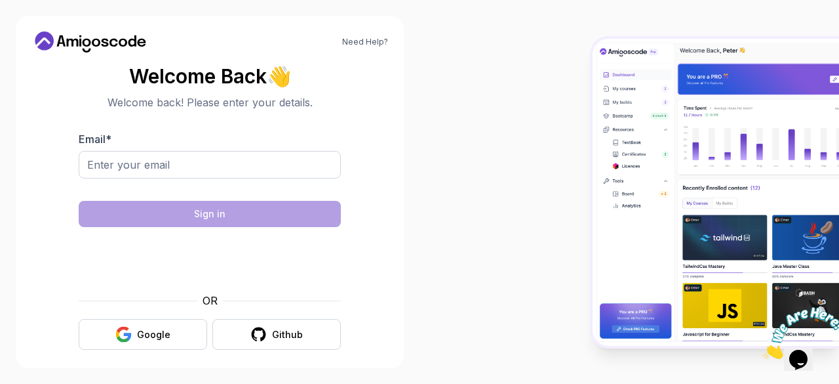
scroll to position [10, 0]
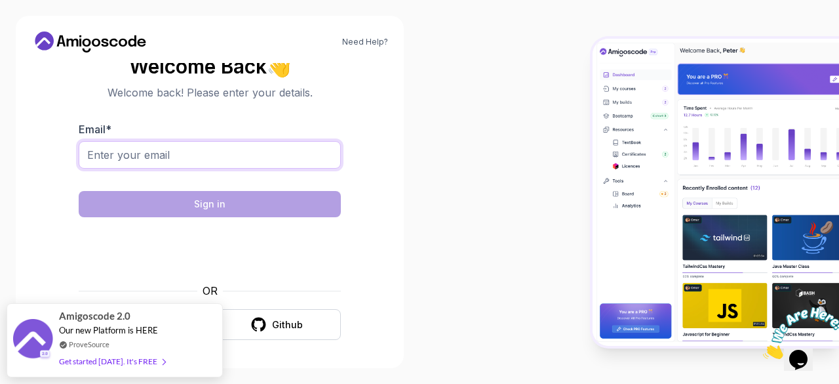
click at [174, 157] on input "Email *" at bounding box center [210, 155] width 262 height 28
type input "E"
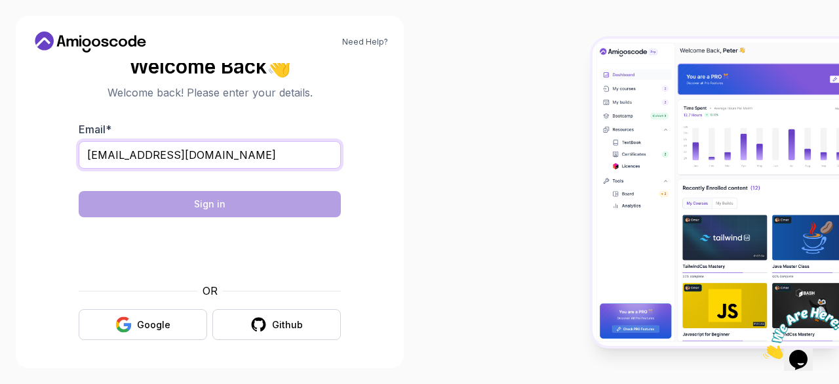
type input "engabdirahman001@gmail.com"
click at [160, 330] on div "Google" at bounding box center [153, 324] width 33 height 13
